Goal: Transaction & Acquisition: Purchase product/service

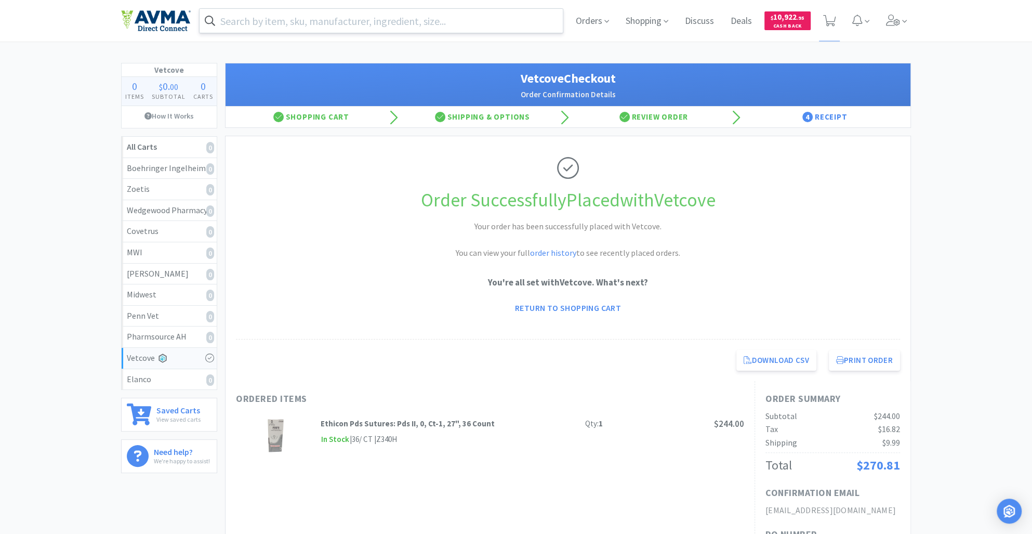
click at [287, 15] on input "text" at bounding box center [381, 21] width 363 height 24
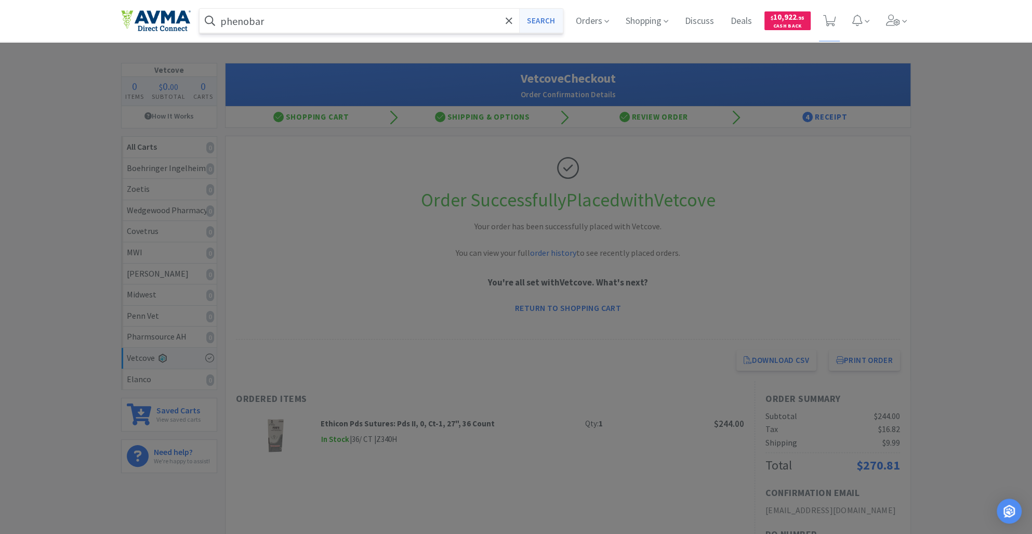
click at [544, 17] on button "Search" at bounding box center [540, 21] width 43 height 24
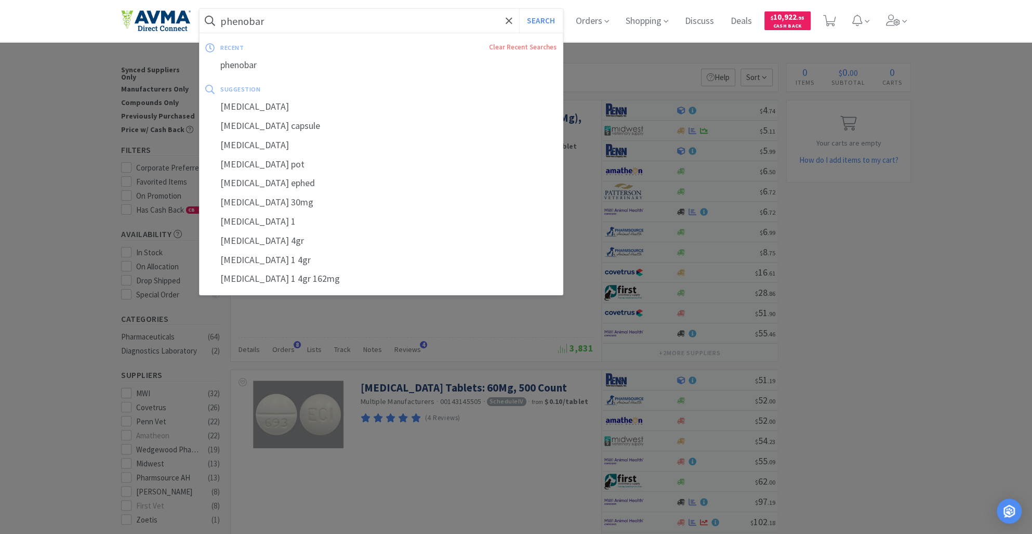
click at [278, 19] on input "phenobar" at bounding box center [381, 21] width 363 height 24
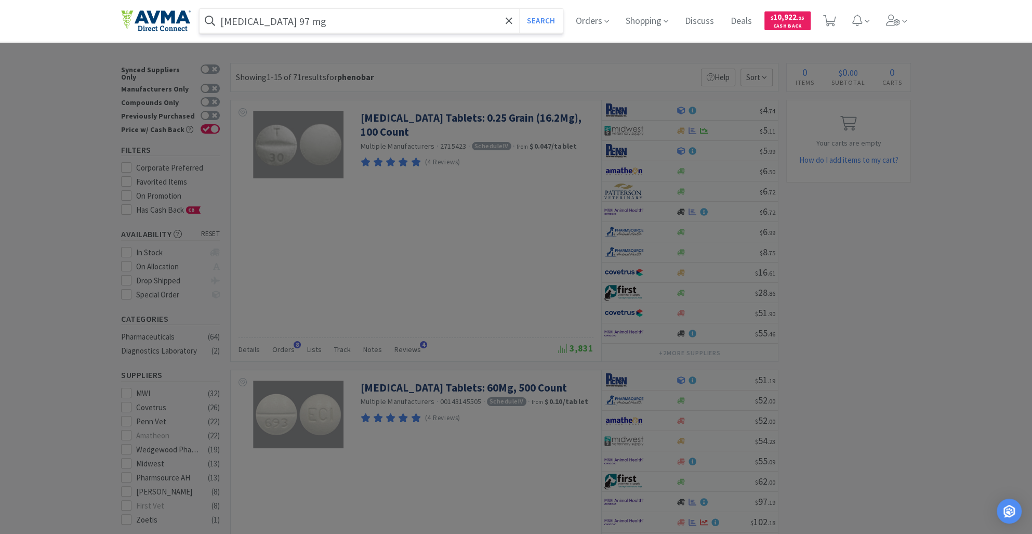
type input "[MEDICAL_DATA] 97 mg"
click at [519, 9] on button "Search" at bounding box center [540, 21] width 43 height 24
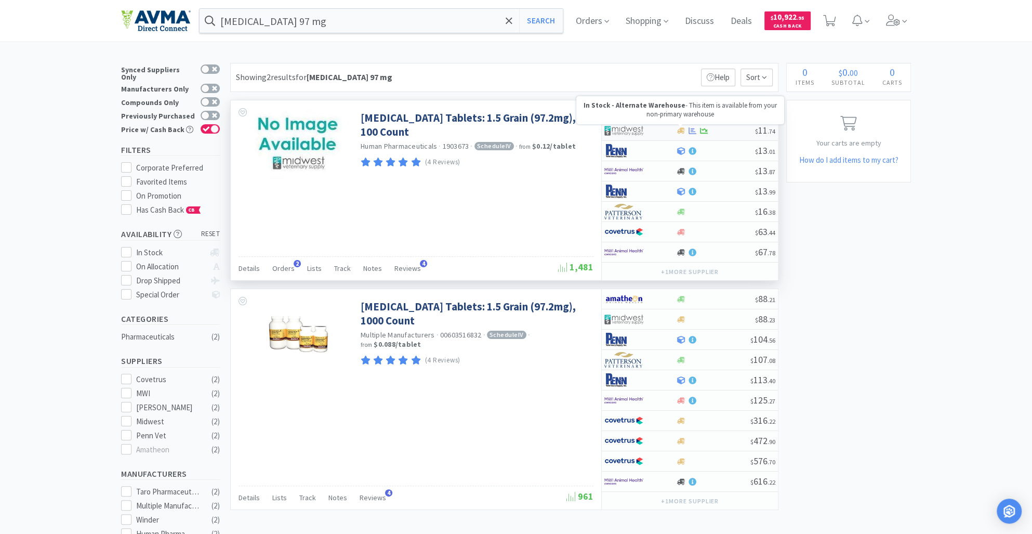
click at [680, 129] on icon at bounding box center [681, 130] width 8 height 6
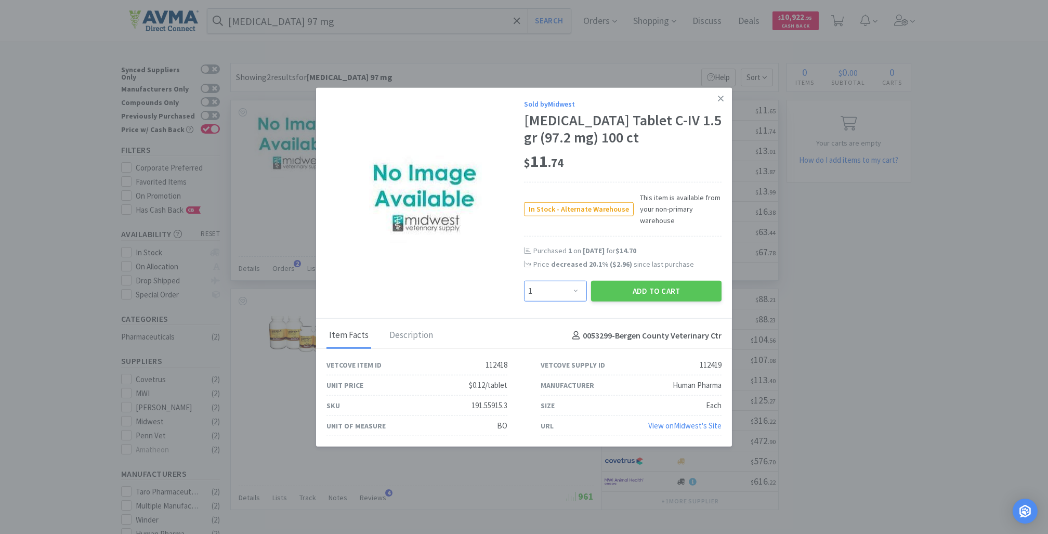
click at [576, 294] on select "Enter Quantity 1 2 3 4 5 6 7 8 9 10 11 12 13 14 15 16 17 18 19 20 Enter Quantity" at bounding box center [555, 291] width 63 height 21
select select "2"
click at [524, 281] on select "Enter Quantity 1 2 3 4 5 6 7 8 9 10 11 12 13 14 15 16 17 18 19 20 Enter Quantity" at bounding box center [555, 291] width 63 height 21
click at [621, 288] on button "Add to Cart" at bounding box center [656, 291] width 130 height 21
select select "2"
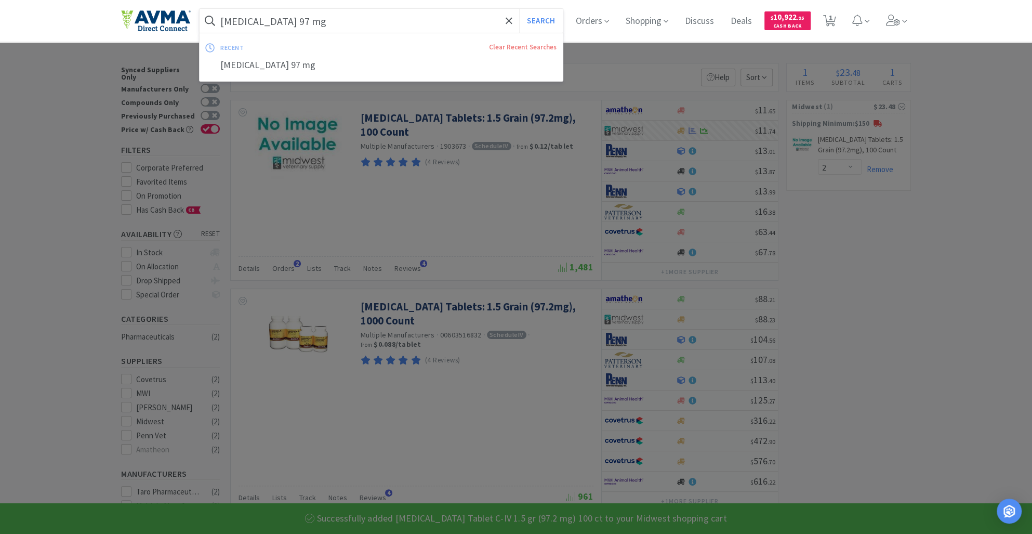
click at [345, 11] on input "[MEDICAL_DATA] 97 mg" at bounding box center [381, 21] width 363 height 24
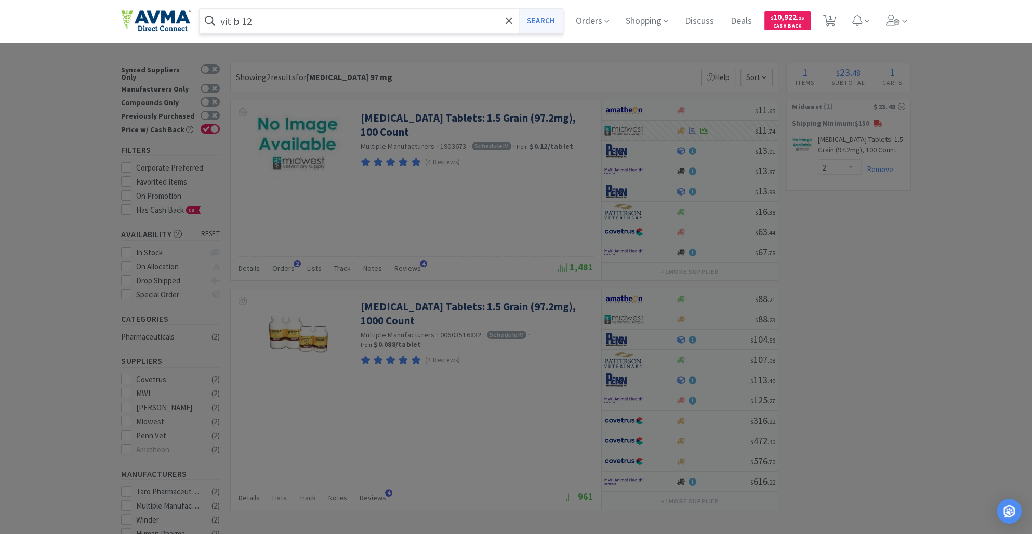
type input "vit b 12"
click at [532, 21] on button "Search" at bounding box center [540, 21] width 43 height 24
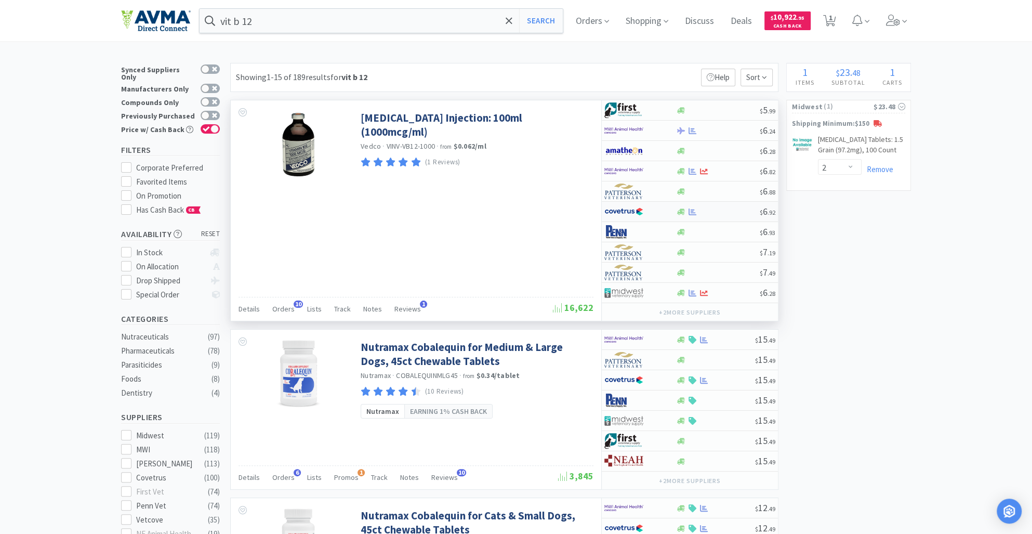
click at [684, 215] on div "$ 6 . 92" at bounding box center [690, 212] width 176 height 20
select select "1"
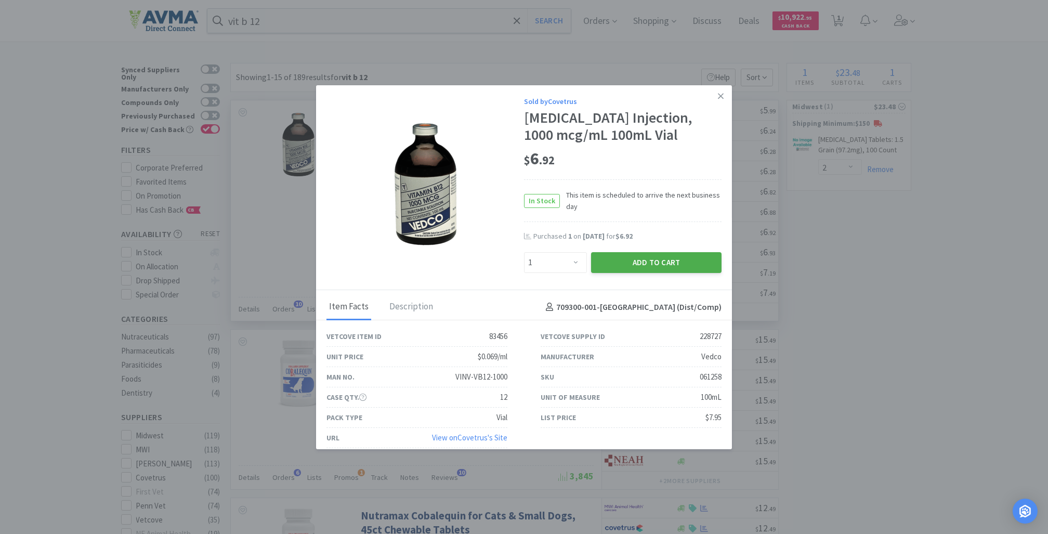
click at [610, 270] on button "Add to Cart" at bounding box center [656, 262] width 130 height 21
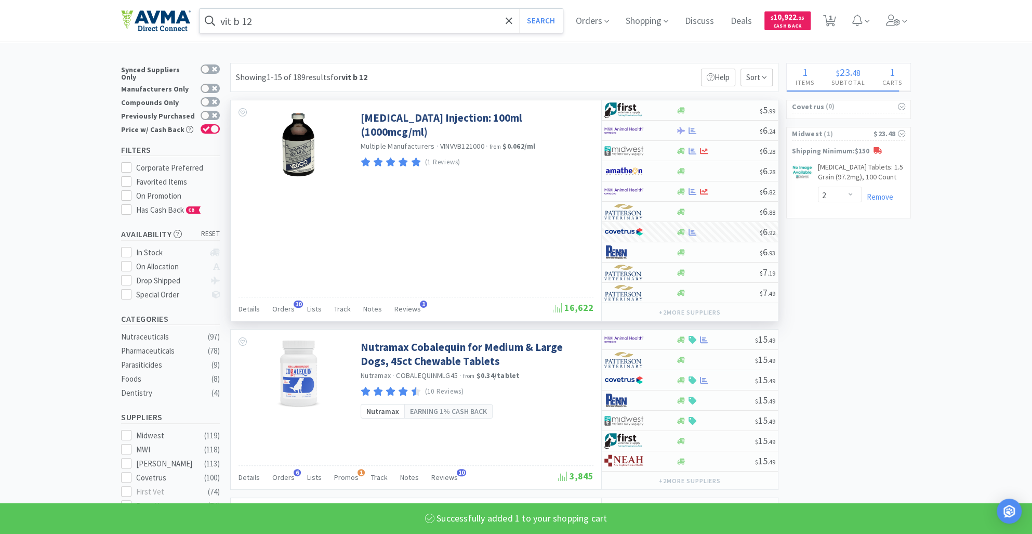
select select "3"
select select "1"
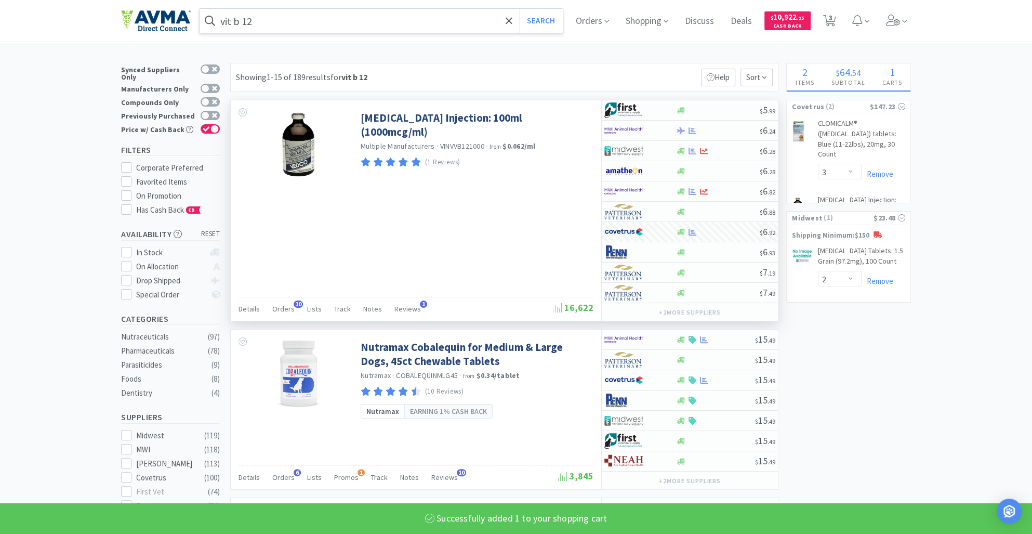
click at [270, 17] on input "vit b 12" at bounding box center [381, 21] width 363 height 24
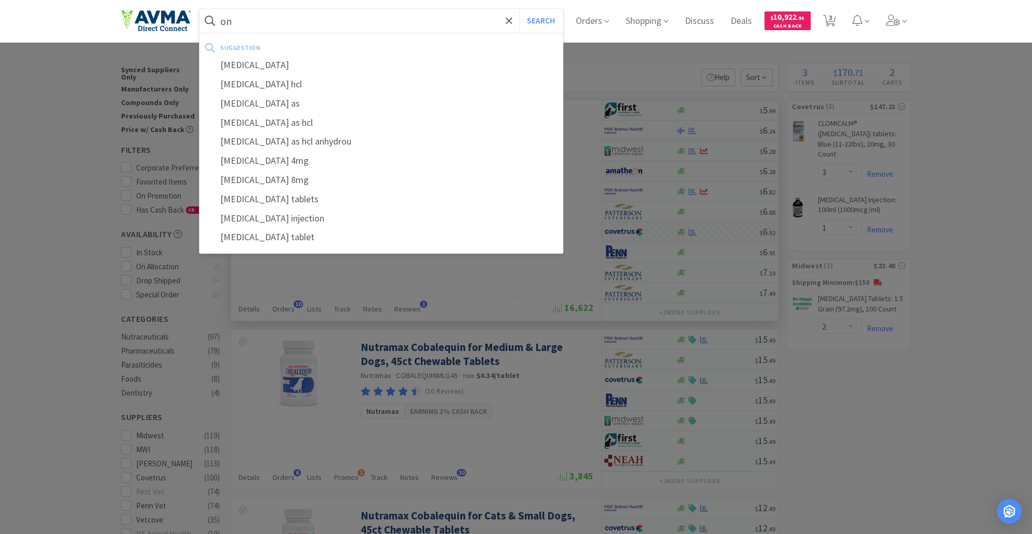
type input "o"
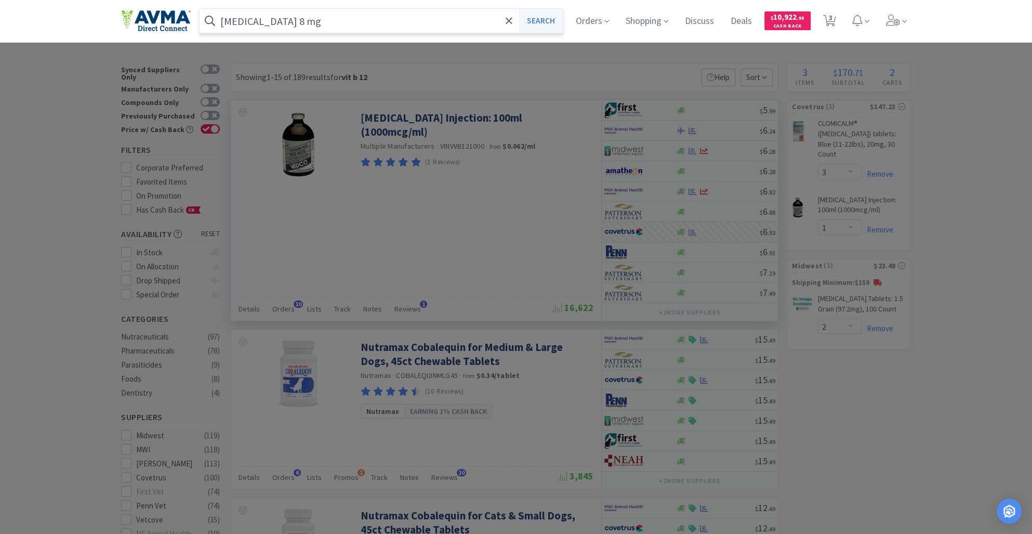
type input "[MEDICAL_DATA] 8 mg"
click at [545, 25] on button "Search" at bounding box center [540, 21] width 43 height 24
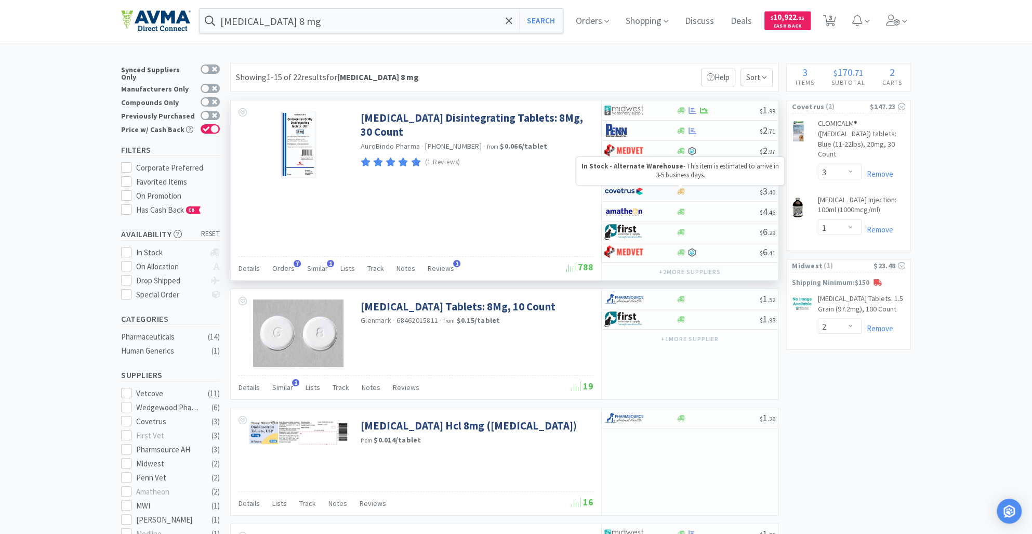
click at [684, 193] on icon at bounding box center [681, 192] width 8 height 8
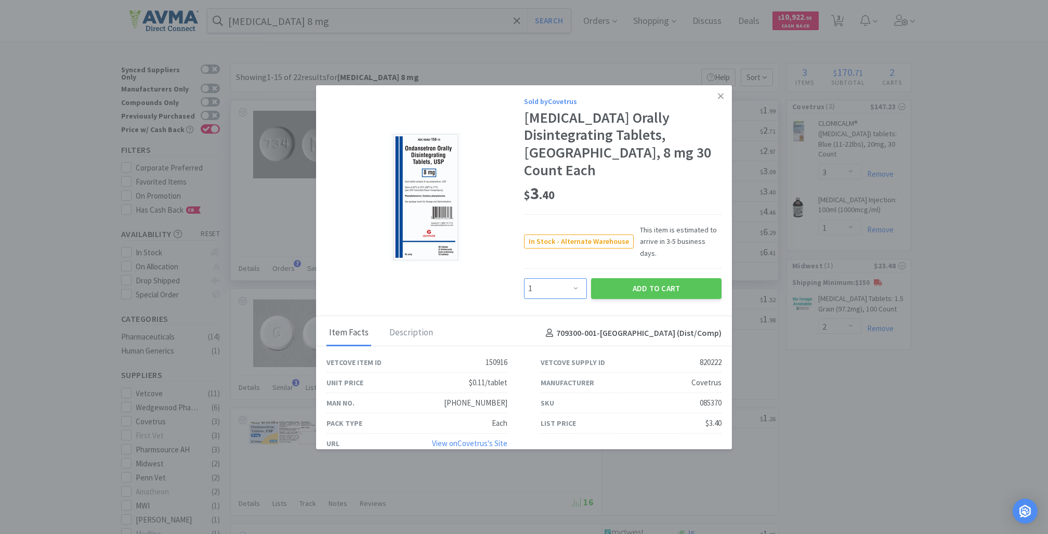
click at [573, 278] on select "Enter Quantity 1 2 3 4 5 6 7 8 9 10 11 12 13 14 15 16 17 18 19 20 Enter Quantity" at bounding box center [555, 288] width 63 height 21
select select "3"
click at [524, 278] on select "Enter Quantity 1 2 3 4 5 6 7 8 9 10 11 12 13 14 15 16 17 18 19 20 Enter Quantity" at bounding box center [555, 288] width 63 height 21
click at [651, 278] on button "Add to Cart" at bounding box center [656, 288] width 130 height 21
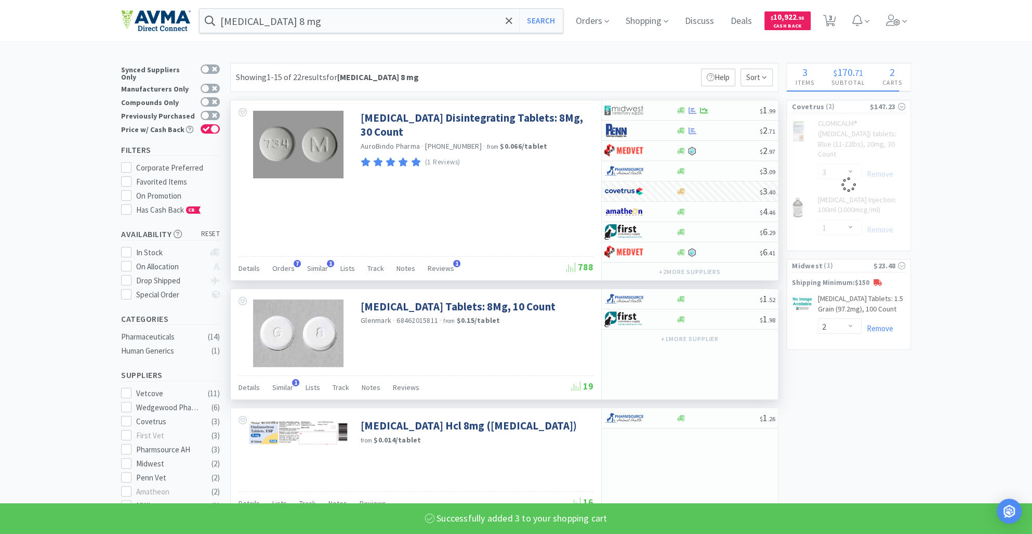
select select "3"
select select "1"
